Goal: Transaction & Acquisition: Purchase product/service

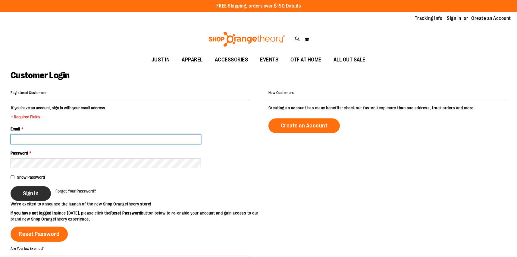
type input "**********"
click at [27, 192] on span "Sign In" at bounding box center [31, 193] width 16 height 7
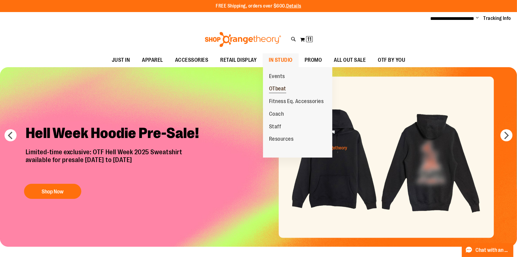
type input "**********"
click at [272, 90] on span "OTbeat" at bounding box center [277, 90] width 17 height 8
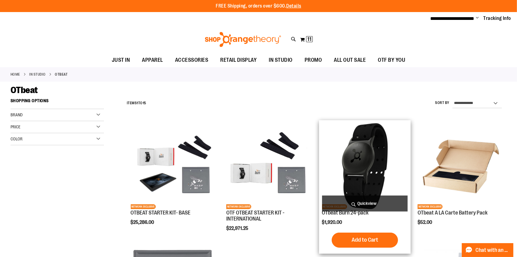
type input "**********"
click at [364, 174] on img "product" at bounding box center [365, 166] width 86 height 86
click at [354, 236] on button "Add to Cart" at bounding box center [365, 240] width 66 height 15
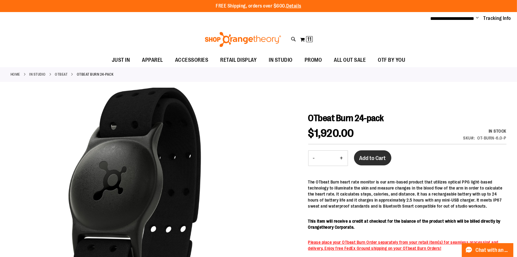
type input "**********"
click at [385, 158] on span "Add to Cart" at bounding box center [373, 158] width 27 height 7
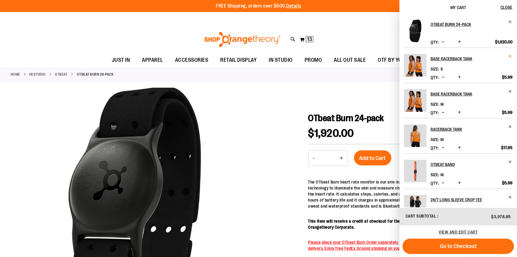
click at [510, 57] on span "Remove item" at bounding box center [510, 56] width 5 height 5
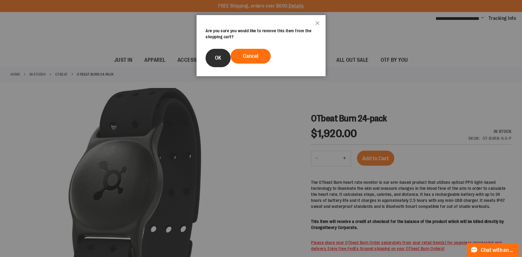
click at [226, 56] on button "OK" at bounding box center [218, 58] width 25 height 18
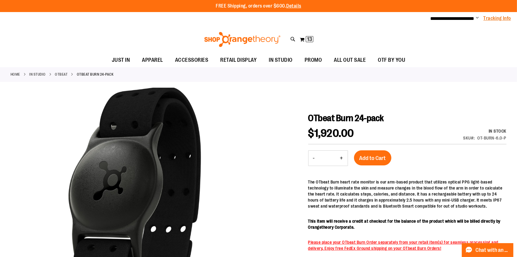
click at [496, 18] on link "Tracking Info" at bounding box center [498, 18] width 28 height 7
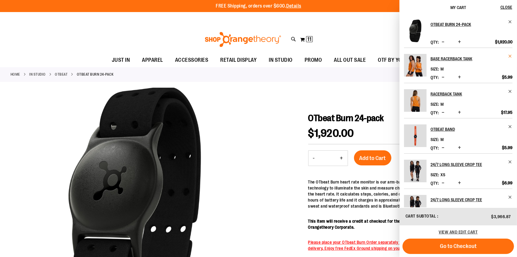
click at [508, 55] on span "Remove item" at bounding box center [510, 56] width 5 height 5
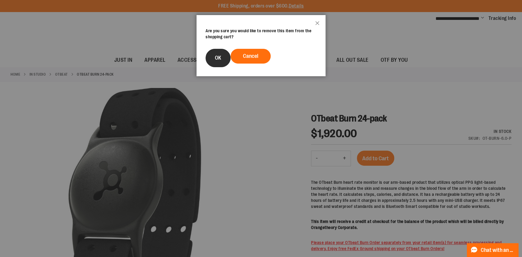
click at [211, 59] on button "OK" at bounding box center [218, 58] width 25 height 18
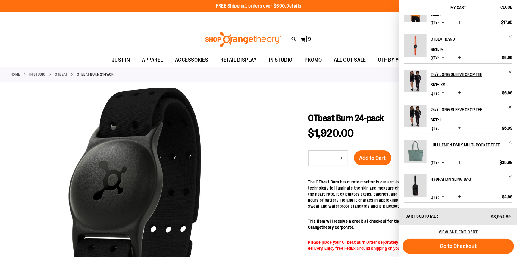
scroll to position [64, 0]
click at [508, 140] on span "Remove item" at bounding box center [510, 142] width 5 height 5
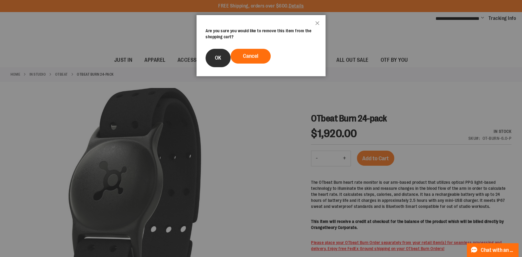
click at [217, 59] on span "OK" at bounding box center [218, 58] width 6 height 6
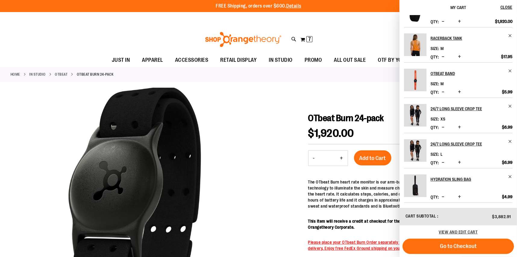
scroll to position [0, 0]
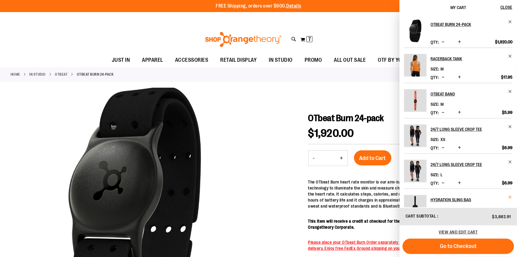
click at [509, 197] on span "Remove item" at bounding box center [510, 197] width 5 height 5
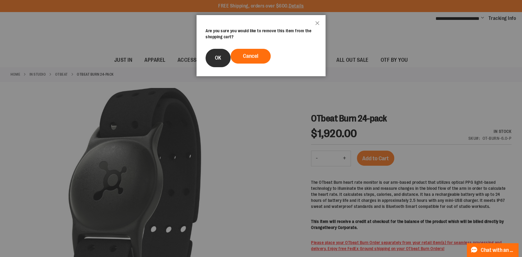
click at [215, 55] on span "OK" at bounding box center [218, 58] width 6 height 6
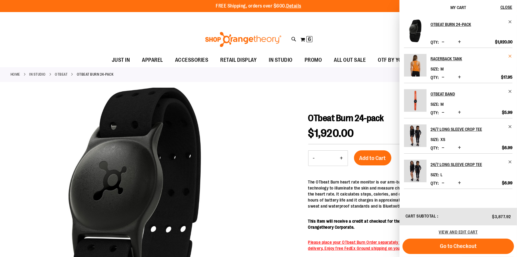
click at [508, 55] on span "Remove item" at bounding box center [510, 56] width 5 height 5
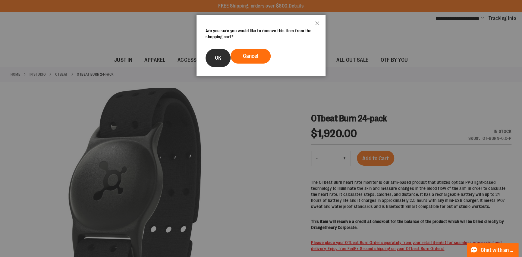
click at [213, 59] on button "OK" at bounding box center [218, 58] width 25 height 18
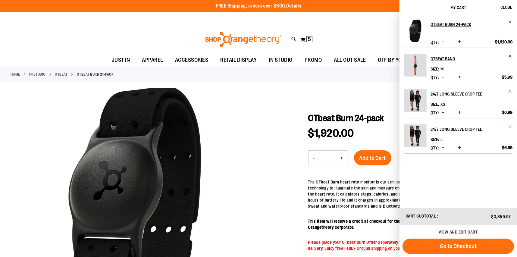
click at [510, 126] on span "Remove item" at bounding box center [510, 126] width 5 height 5
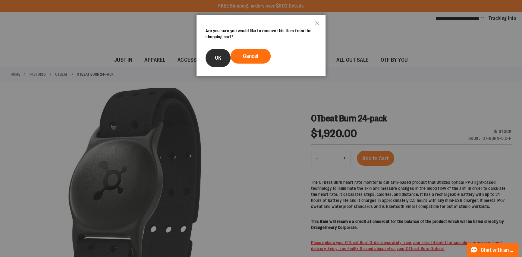
click at [220, 56] on span "OK" at bounding box center [218, 58] width 6 height 6
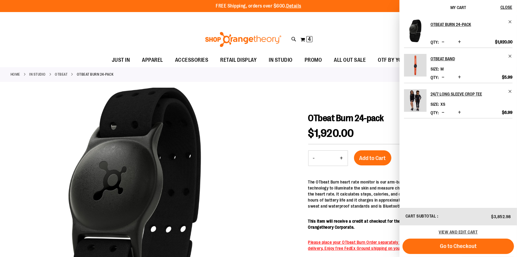
click at [335, 33] on div "Toggle Nav Search Popular Suggestions Advanced Search" at bounding box center [258, 40] width 517 height 28
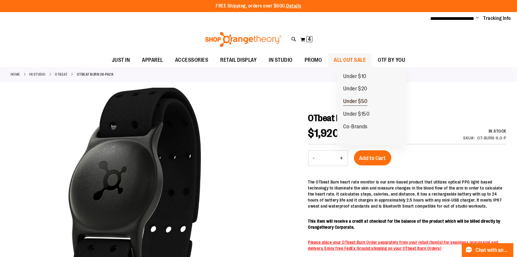
click at [351, 102] on span "Under $50" at bounding box center [355, 102] width 25 height 8
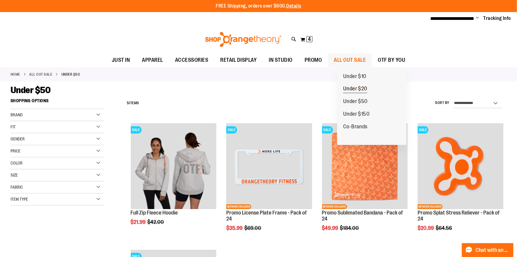
type input "**********"
click at [354, 86] on span "Under $20" at bounding box center [355, 90] width 24 height 8
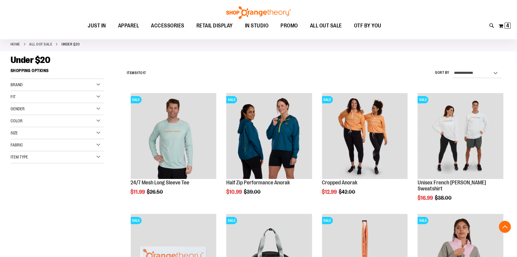
scroll to position [150, 0]
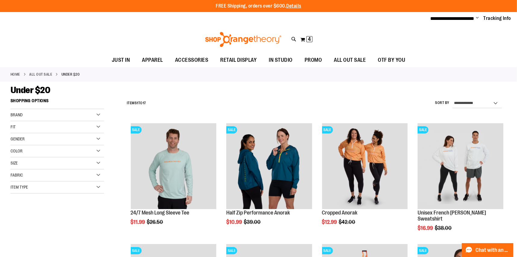
type input "**********"
click at [458, 40] on div "Toggle Nav Search Popular Suggestions Advanced Search" at bounding box center [258, 40] width 517 height 28
click at [497, 42] on div "Toggle Nav Search Popular Suggestions Advanced Search" at bounding box center [258, 40] width 517 height 28
click at [305, 38] on button "My Cart 4 4 items" at bounding box center [306, 40] width 13 height 10
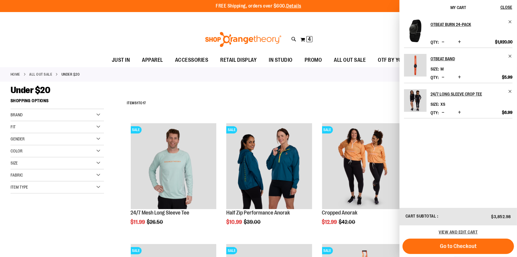
click at [442, 40] on div "Qty * Update" at bounding box center [447, 42] width 32 height 6
click at [445, 44] on span "Decrease product quantity" at bounding box center [443, 42] width 3 height 6
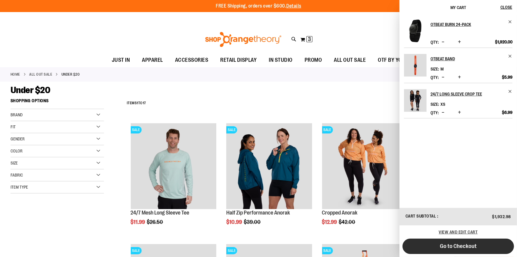
click at [442, 248] on span "Go to Checkout" at bounding box center [458, 246] width 37 height 7
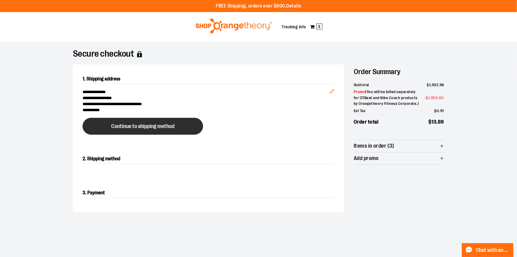
click at [164, 126] on span "Continue to shipping method" at bounding box center [142, 127] width 63 height 6
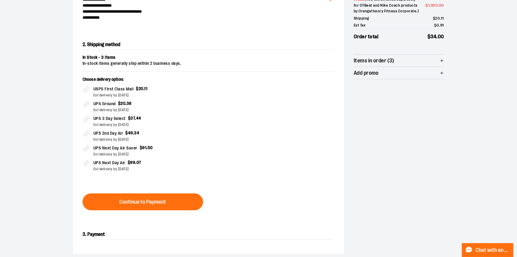
scroll to position [97, 0]
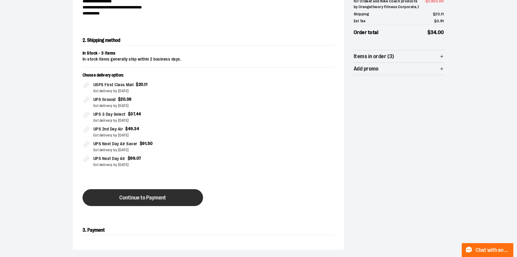
click at [126, 197] on span "Continue to Payment" at bounding box center [143, 198] width 47 height 6
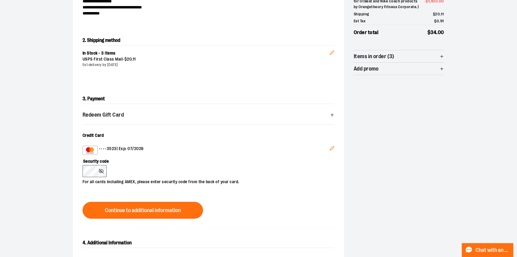
click at [332, 147] on icon "Edit" at bounding box center [332, 148] width 4 height 4
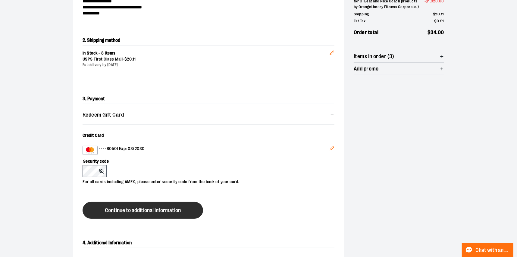
click at [125, 213] on span "Continue to additional information" at bounding box center [143, 211] width 76 height 6
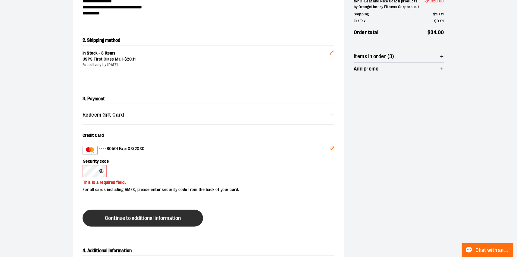
click at [115, 213] on button "Continue to additional information" at bounding box center [143, 218] width 121 height 17
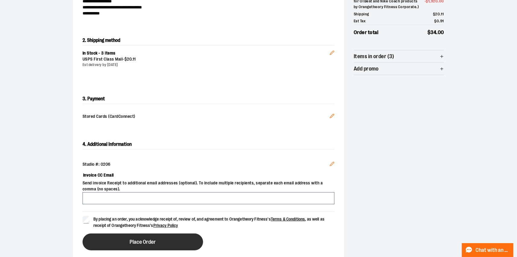
click at [120, 246] on button "Place Order" at bounding box center [143, 242] width 121 height 17
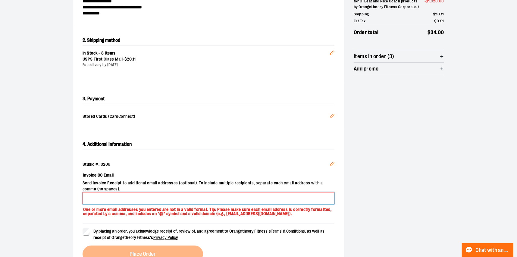
click at [116, 198] on input "Invoice CC Email" at bounding box center [209, 198] width 252 height 12
type input "**********"
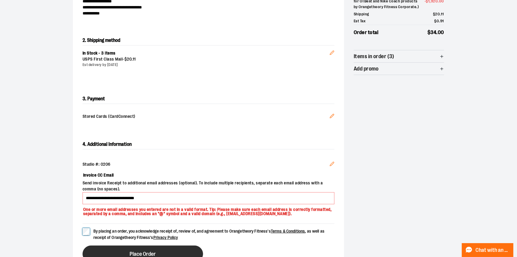
scroll to position [187, 0]
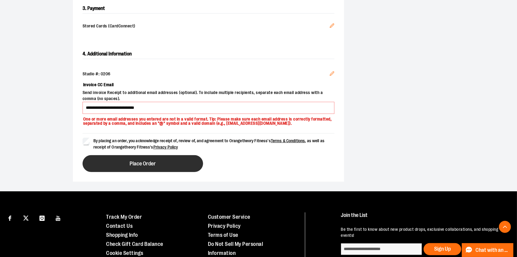
click at [151, 164] on span "Place Order" at bounding box center [143, 164] width 26 height 6
